Goal: Use online tool/utility: Utilize a website feature to perform a specific function

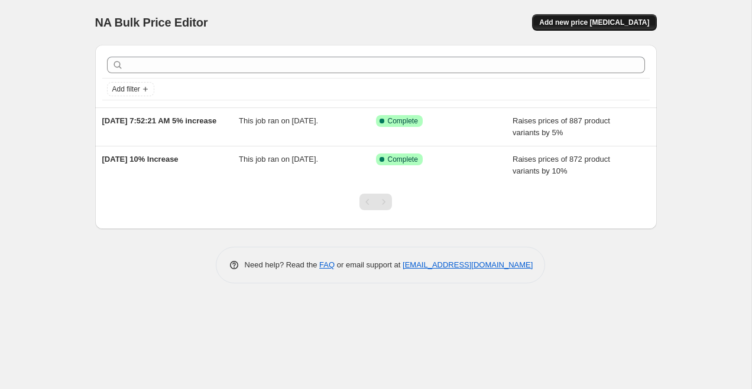
click at [581, 20] on span "Add new price [MEDICAL_DATA]" at bounding box center [594, 22] width 110 height 9
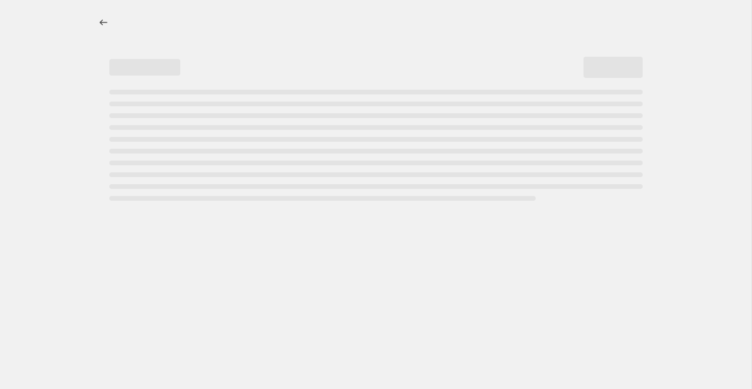
select select "percentage"
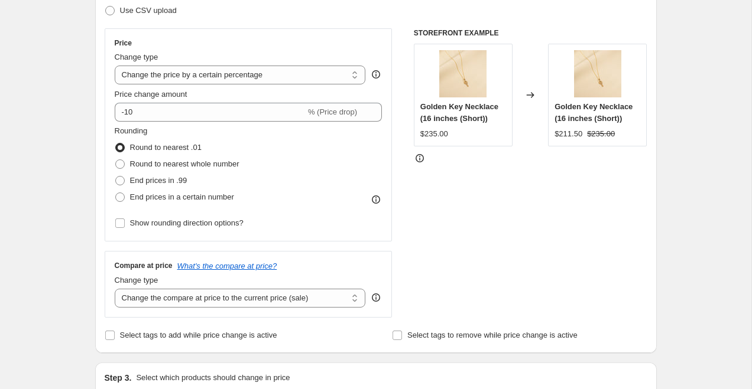
scroll to position [186, 0]
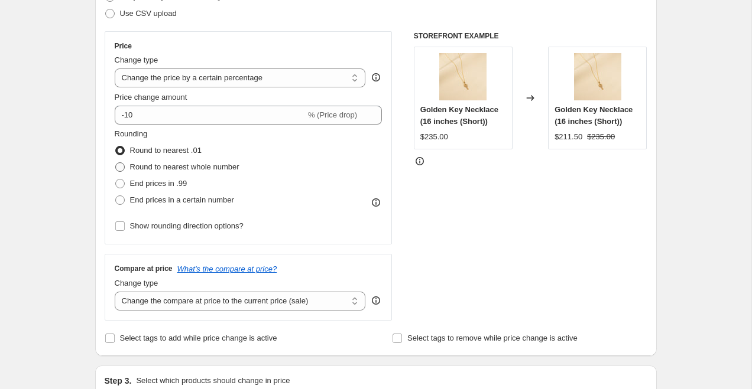
click at [203, 167] on span "Round to nearest whole number" at bounding box center [184, 167] width 109 height 9
click at [116, 163] on input "Round to nearest whole number" at bounding box center [115, 163] width 1 height 1
radio input "true"
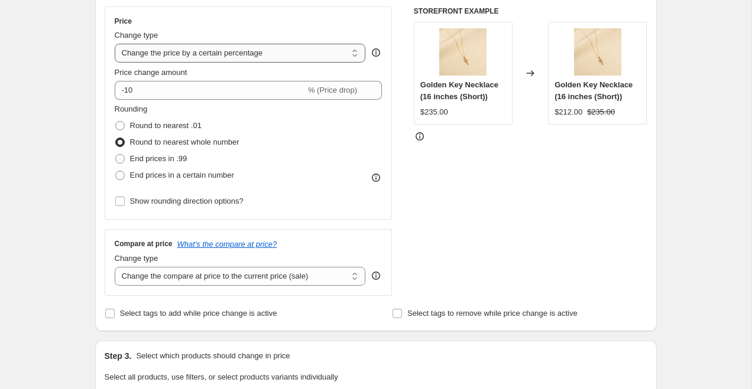
scroll to position [218, 0]
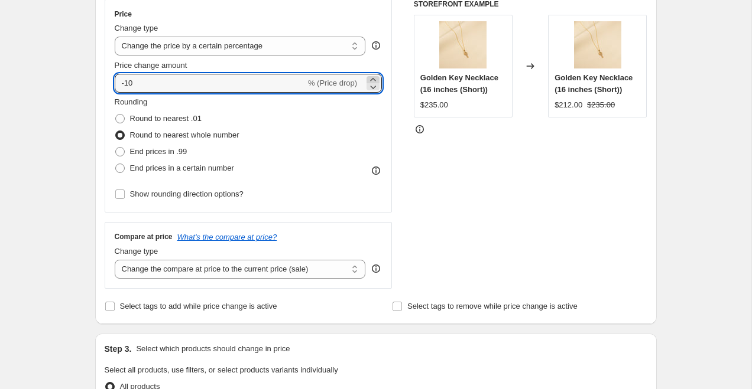
click at [373, 79] on icon at bounding box center [373, 80] width 12 height 12
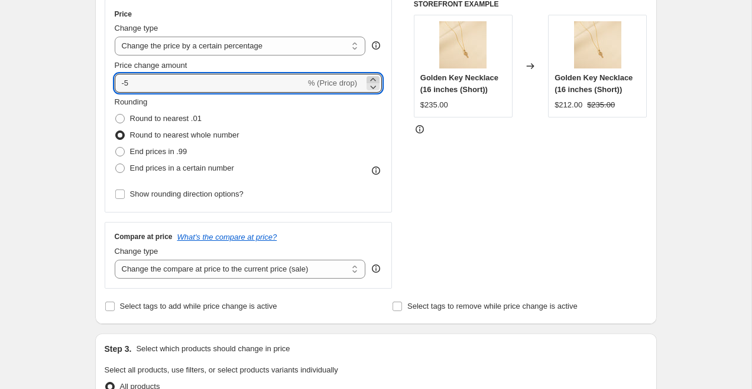
click at [373, 79] on icon at bounding box center [373, 80] width 12 height 12
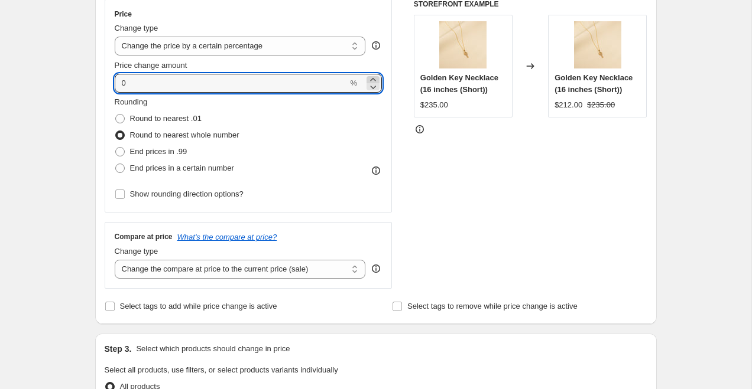
click at [373, 79] on icon at bounding box center [373, 80] width 12 height 12
type input "3"
click at [397, 117] on div "Price Change type Change the price to a certain amount Change the price by a ce…" at bounding box center [376, 144] width 542 height 290
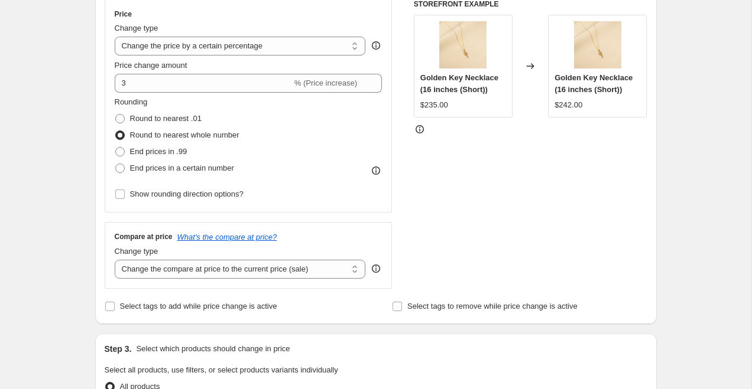
click at [261, 103] on div "Rounding Round to nearest .01 Round to nearest whole number End prices in .99 E…" at bounding box center [249, 136] width 268 height 80
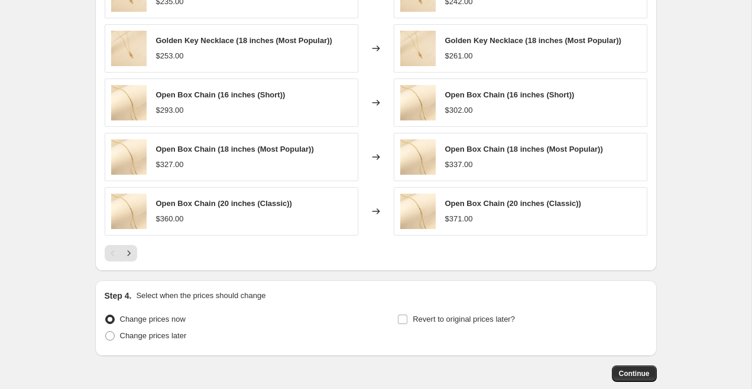
scroll to position [792, 0]
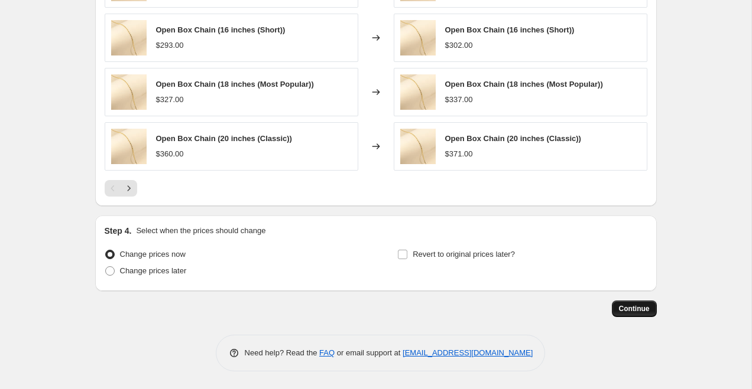
click at [632, 315] on button "Continue" at bounding box center [634, 309] width 45 height 17
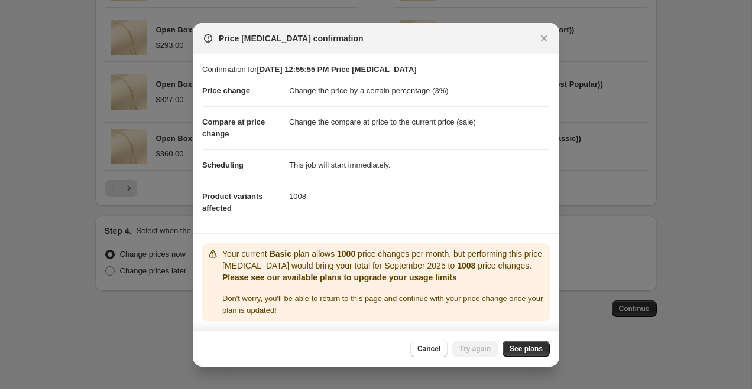
scroll to position [2, 0]
click at [517, 349] on link "See plans" at bounding box center [525, 349] width 47 height 17
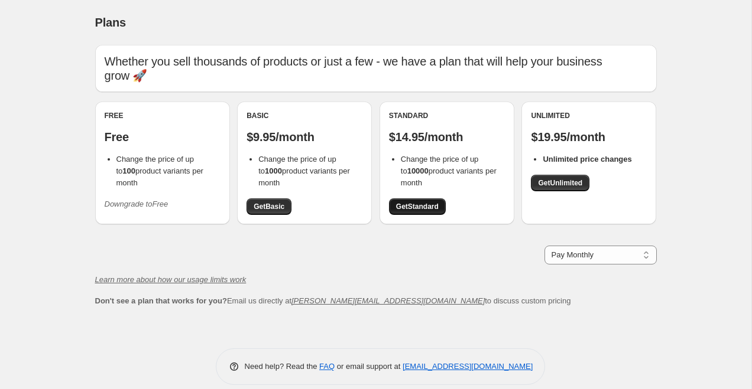
click at [420, 202] on span "Get Standard" at bounding box center [417, 206] width 43 height 9
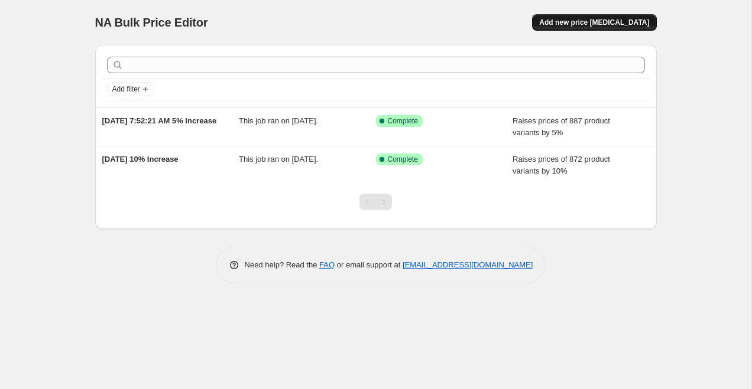
click at [603, 24] on span "Add new price [MEDICAL_DATA]" at bounding box center [594, 22] width 110 height 9
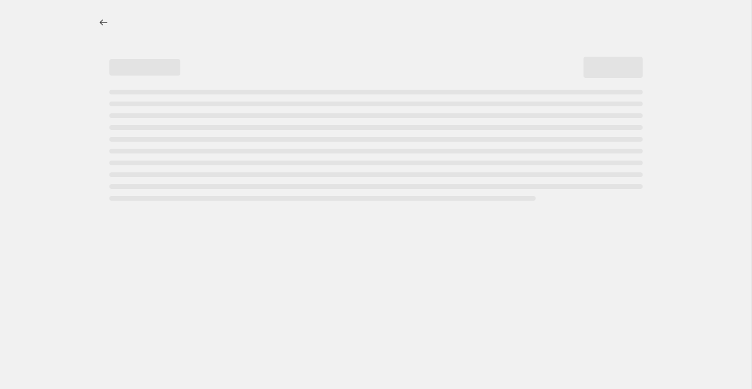
select select "percentage"
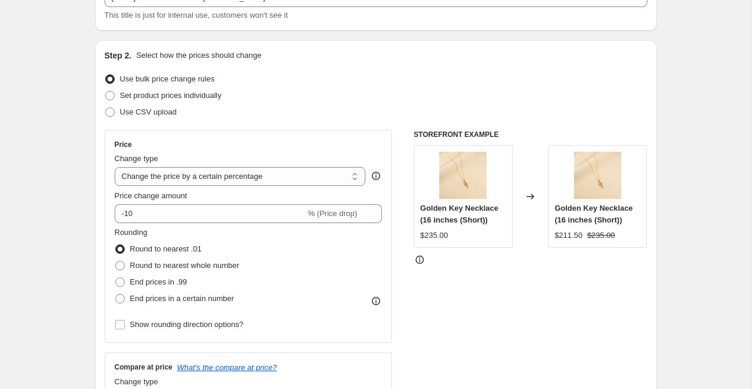
scroll to position [92, 0]
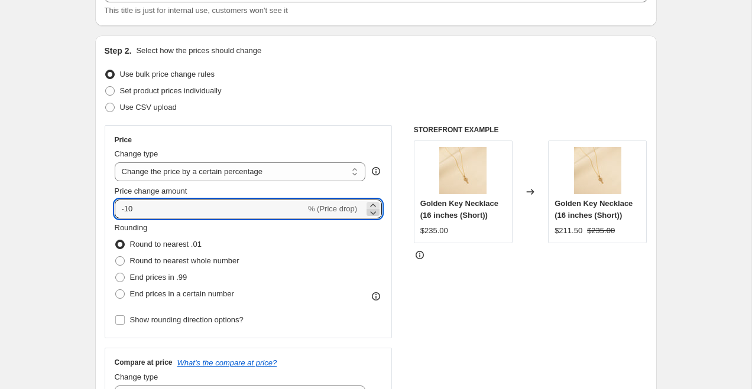
click at [372, 209] on icon at bounding box center [373, 213] width 12 height 12
click at [372, 206] on icon at bounding box center [373, 206] width 12 height 12
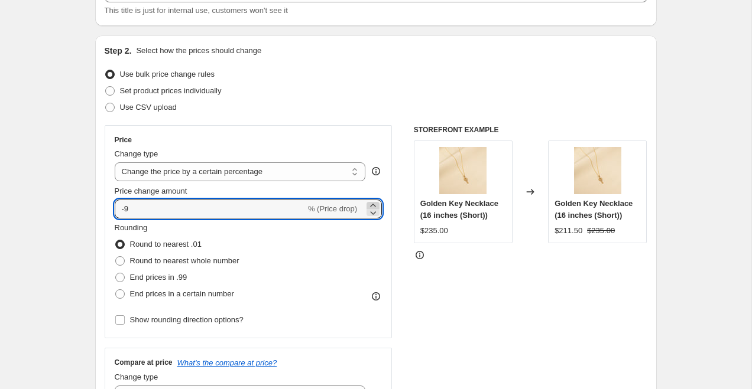
click at [372, 206] on icon at bounding box center [373, 206] width 12 height 12
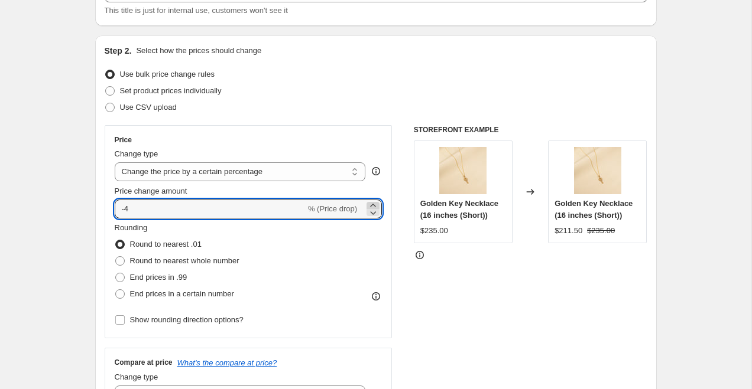
click at [372, 206] on icon at bounding box center [373, 206] width 12 height 12
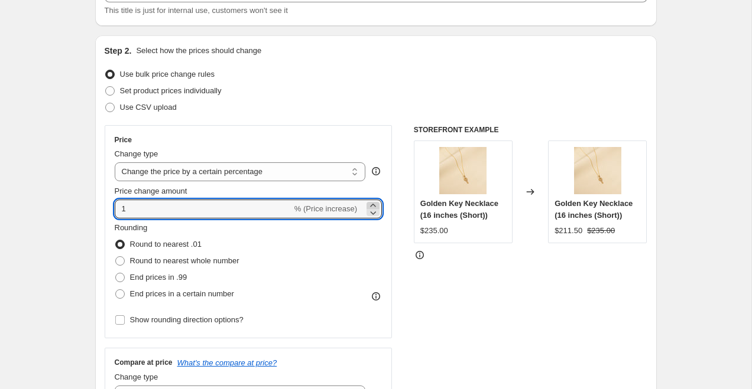
click at [372, 206] on icon at bounding box center [373, 206] width 12 height 12
type input "3"
click at [417, 272] on div "STOREFRONT EXAMPLE Golden Key Necklace (16 inches (Short)) $235.00 Changed to G…" at bounding box center [530, 270] width 233 height 290
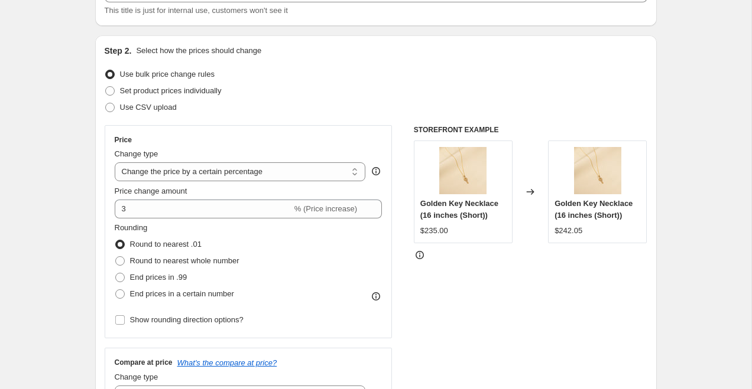
scroll to position [102, 0]
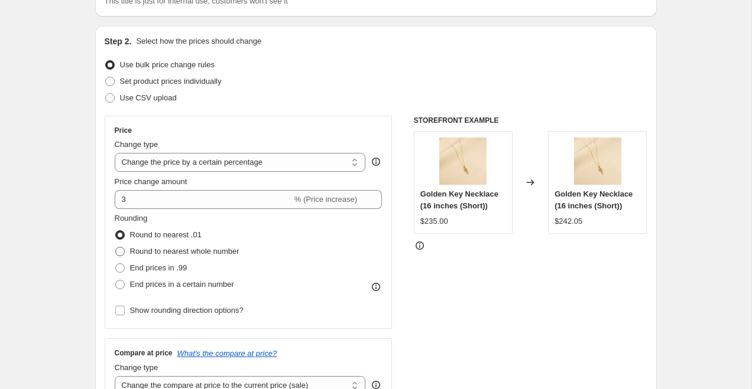
click at [169, 248] on span "Round to nearest whole number" at bounding box center [184, 251] width 109 height 9
click at [116, 248] on input "Round to nearest whole number" at bounding box center [115, 247] width 1 height 1
radio input "true"
click at [544, 312] on div "STOREFRONT EXAMPLE Golden Key Necklace (16 inches (Short)) $235.00 Changed to G…" at bounding box center [530, 261] width 233 height 290
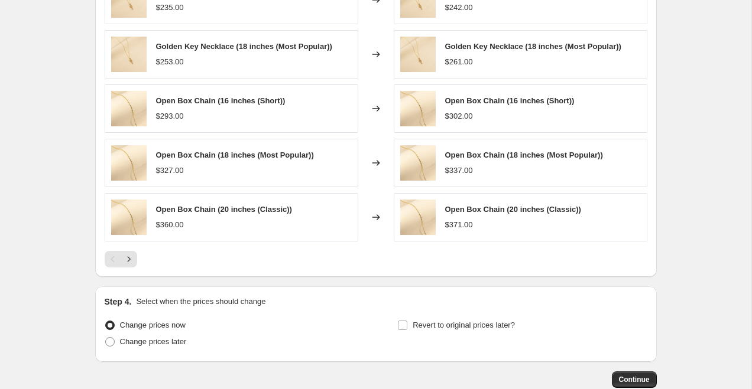
scroll to position [792, 0]
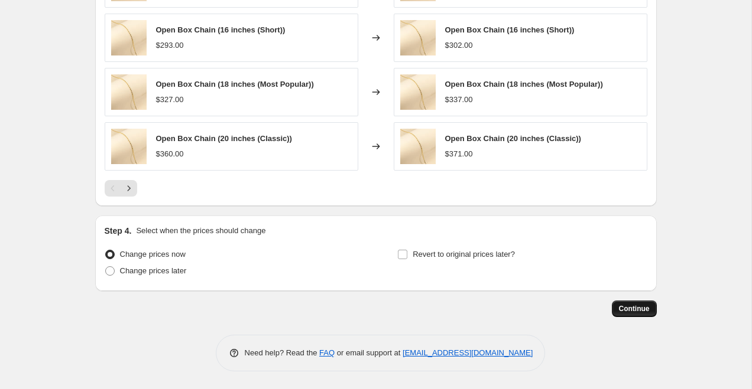
click at [639, 313] on span "Continue" at bounding box center [634, 308] width 31 height 9
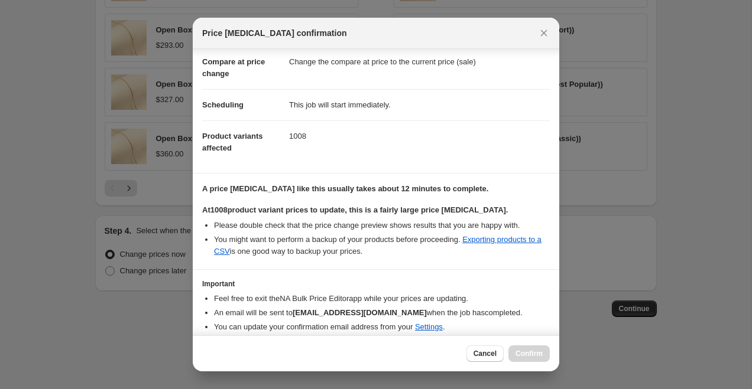
scroll to position [100, 0]
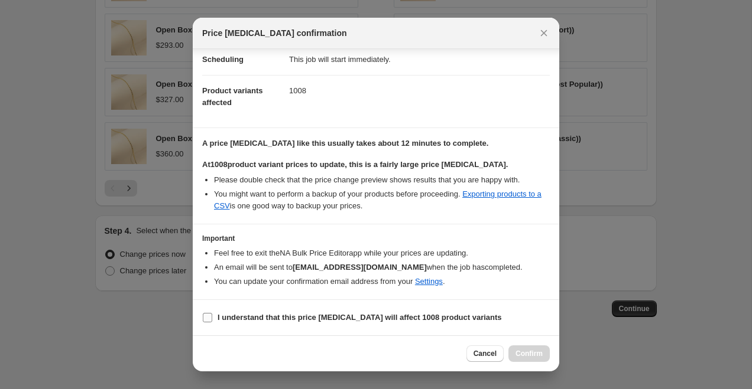
click at [320, 321] on b "I understand that this price [MEDICAL_DATA] will affect 1008 product variants" at bounding box center [359, 317] width 284 height 9
click at [212, 321] on input "I understand that this price [MEDICAL_DATA] will affect 1008 product variants" at bounding box center [207, 317] width 9 height 9
checkbox input "true"
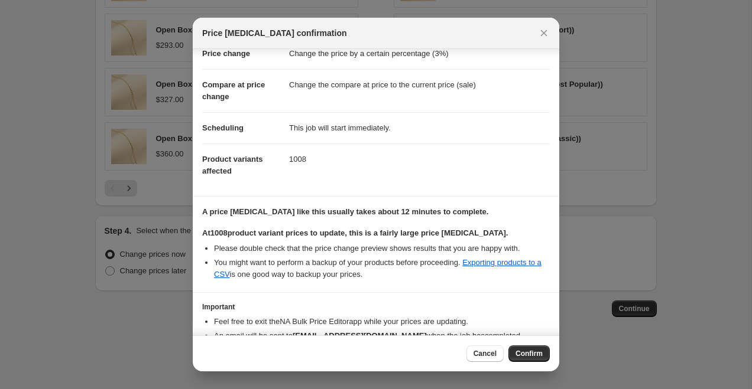
scroll to position [0, 0]
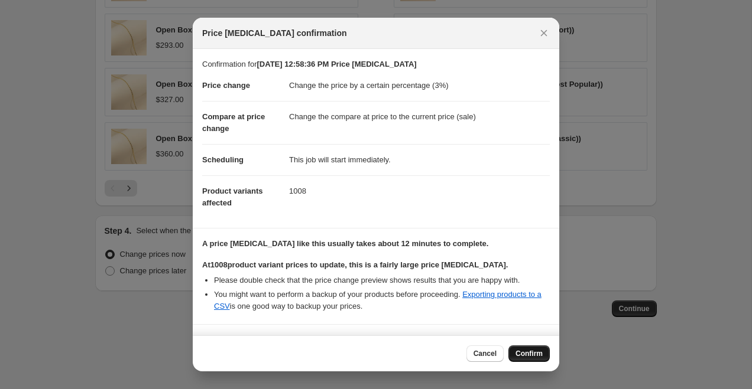
click at [543, 356] on button "Confirm" at bounding box center [528, 354] width 41 height 17
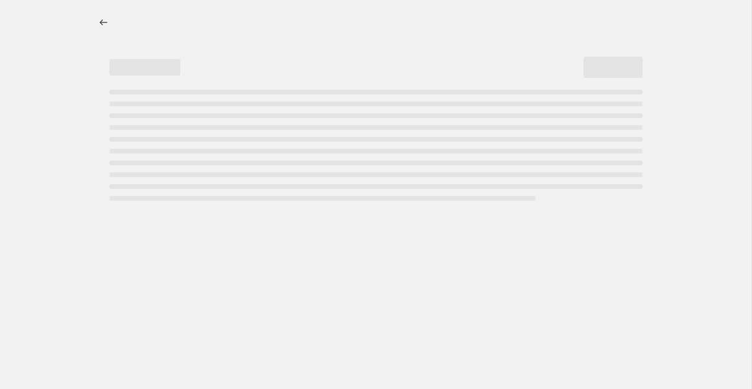
select select "percentage"
